Goal: Navigation & Orientation: Find specific page/section

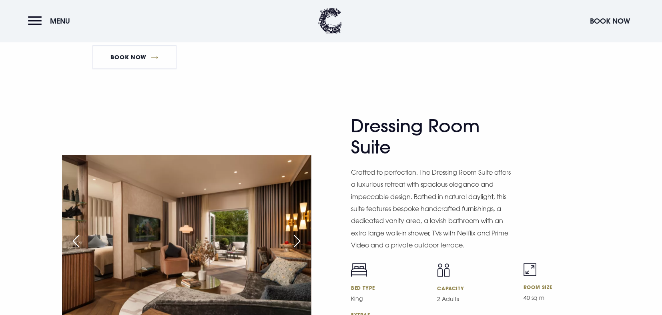
scroll to position [1239, 0]
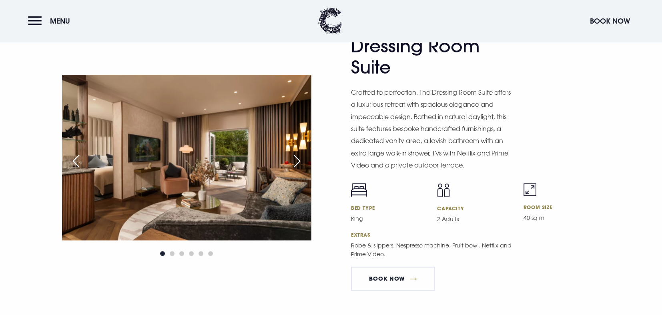
click at [296, 156] on div "Next slide" at bounding box center [297, 161] width 20 height 18
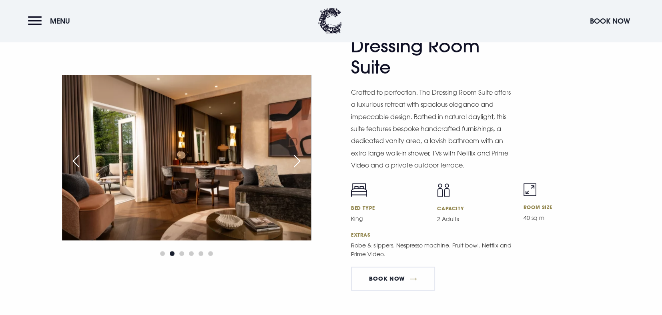
click at [296, 156] on div "Next slide" at bounding box center [297, 161] width 20 height 18
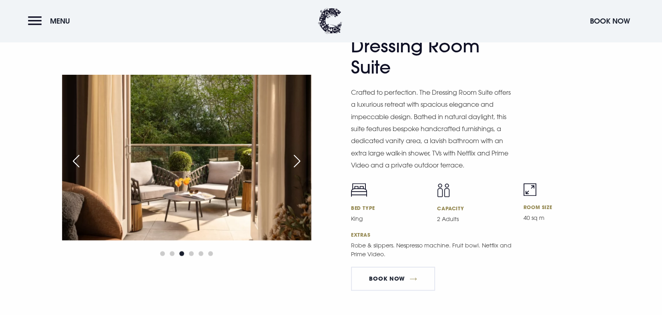
click at [296, 156] on div "Next slide" at bounding box center [297, 161] width 20 height 18
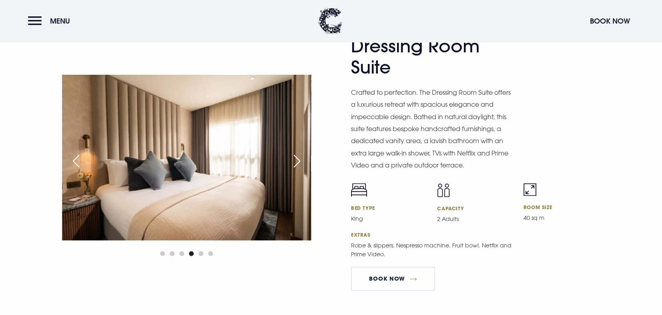
click at [296, 156] on div "Next slide" at bounding box center [297, 161] width 20 height 18
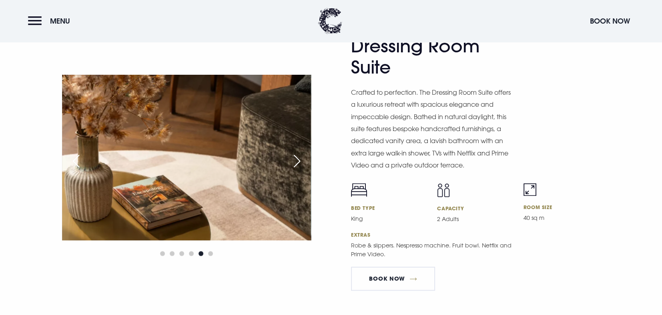
click at [296, 156] on div "Next slide" at bounding box center [297, 161] width 20 height 18
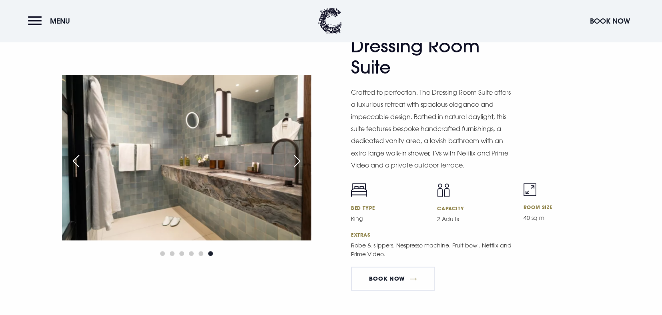
click at [297, 157] on div "Next slide" at bounding box center [297, 161] width 20 height 18
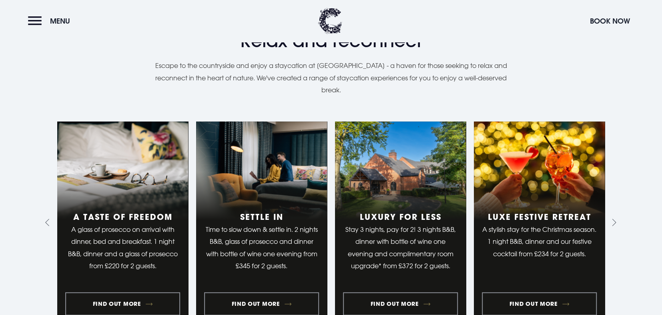
scroll to position [640, 0]
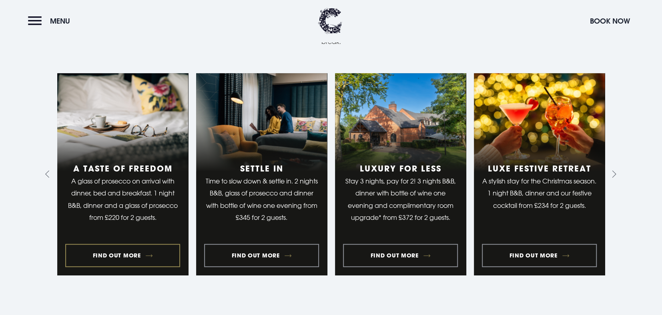
click at [118, 250] on link "1 of 10" at bounding box center [122, 174] width 131 height 202
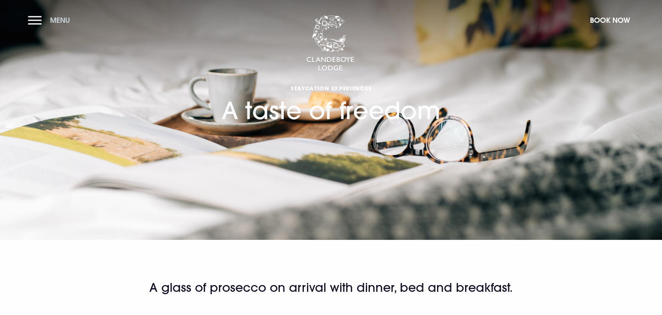
click at [34, 26] on button "Menu" at bounding box center [51, 20] width 46 height 17
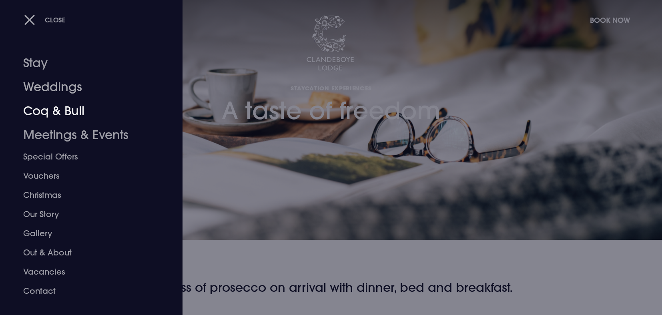
click at [64, 109] on link "Coq & Bull" at bounding box center [86, 111] width 126 height 24
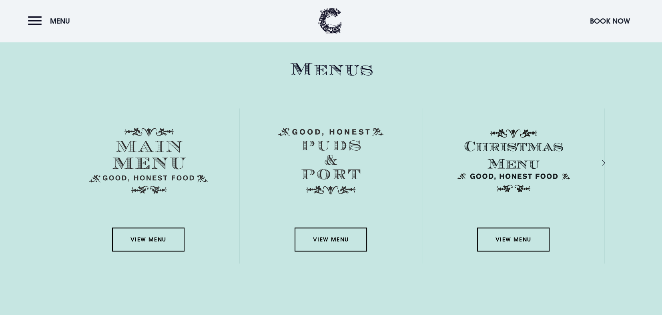
scroll to position [1200, 0]
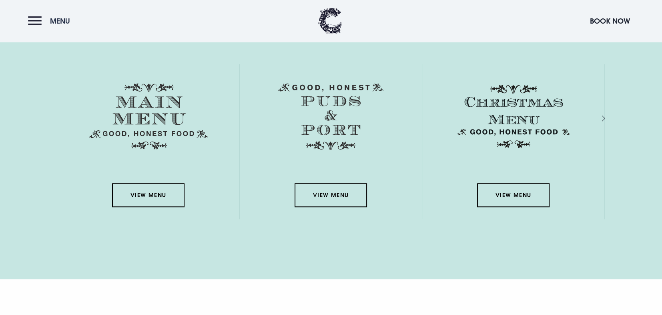
click at [28, 15] on button "Menu" at bounding box center [51, 20] width 46 height 17
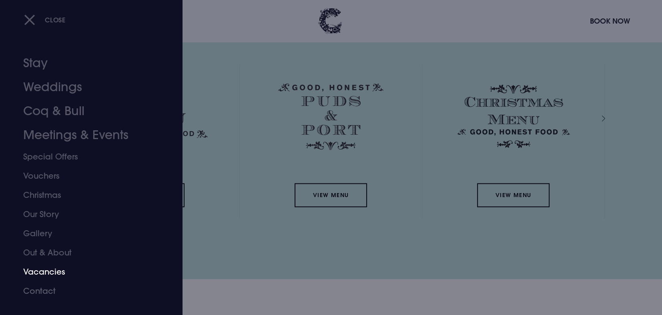
click at [48, 273] on link "Vacancies" at bounding box center [86, 271] width 126 height 19
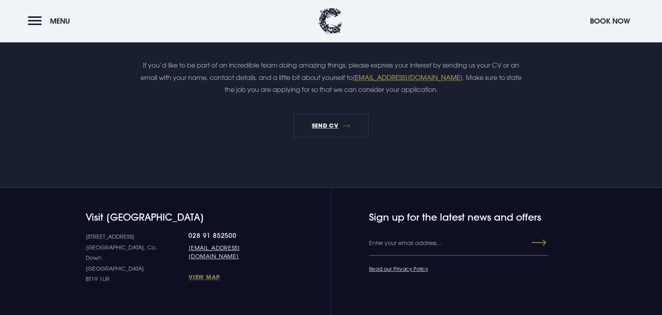
scroll to position [972, 0]
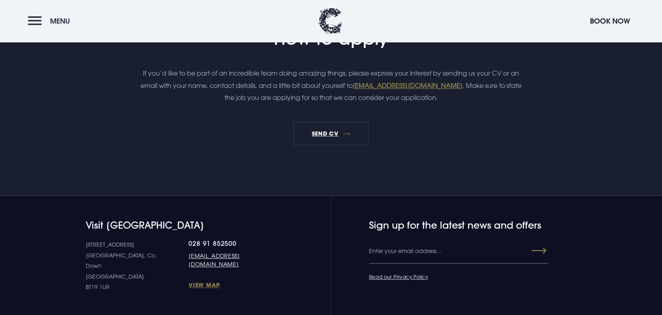
click at [44, 26] on button "Menu" at bounding box center [51, 20] width 46 height 17
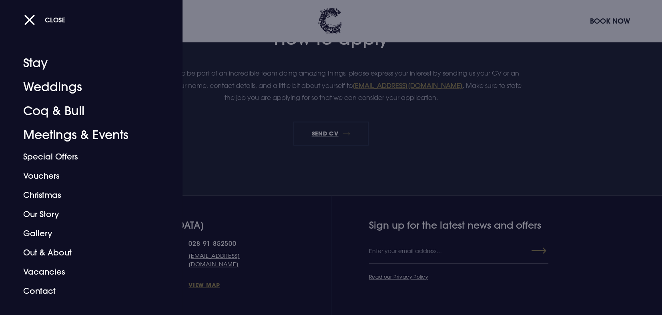
click at [226, 105] on div at bounding box center [331, 157] width 662 height 315
